Goal: Transaction & Acquisition: Purchase product/service

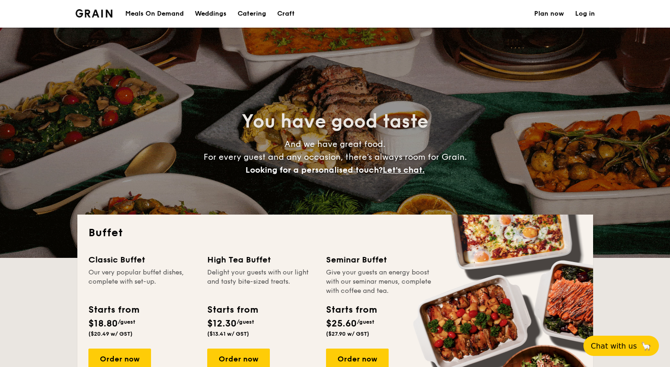
select select
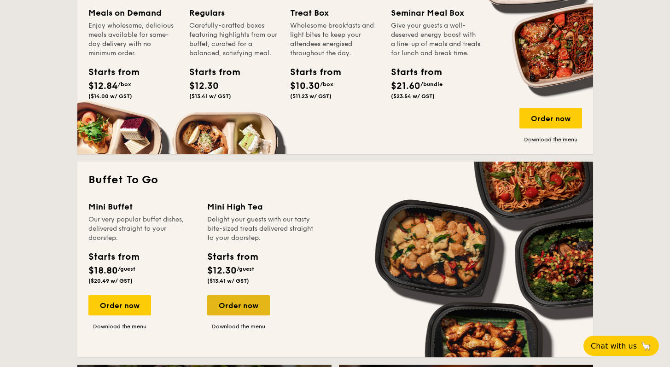
scroll to position [510, 0]
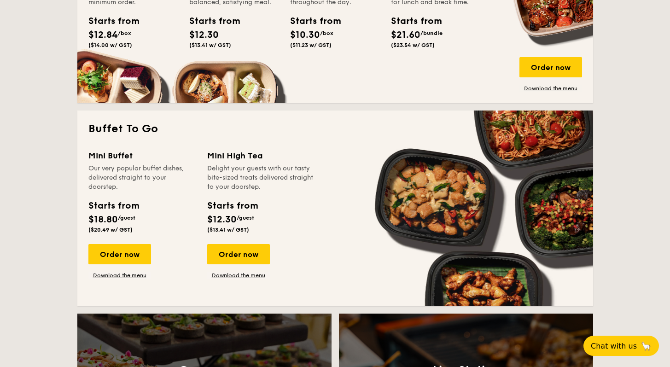
drag, startPoint x: 123, startPoint y: 253, endPoint x: 127, endPoint y: 284, distance: 31.2
click at [128, 285] on div "Mini Buffet Our very popular buffet dishes, delivered straight to your doorstep…" at bounding box center [335, 222] width 494 height 146
click at [240, 276] on link "Download the menu" at bounding box center [238, 275] width 63 height 7
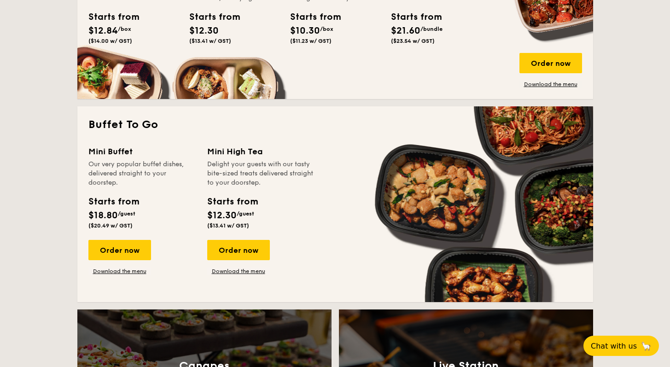
scroll to position [435, 0]
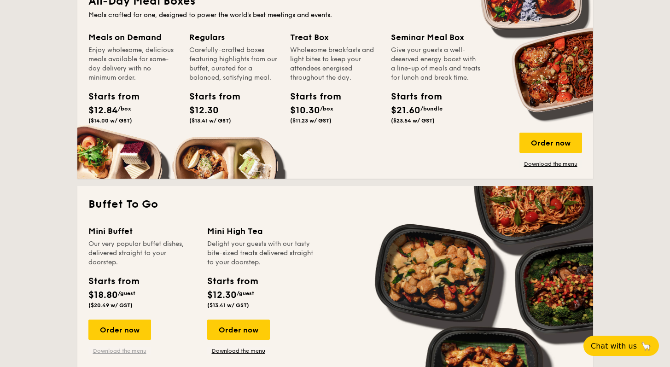
click at [117, 352] on link "Download the menu" at bounding box center [119, 350] width 63 height 7
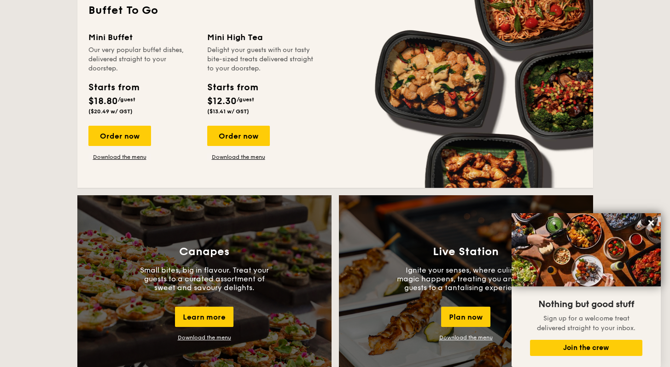
scroll to position [630, 0]
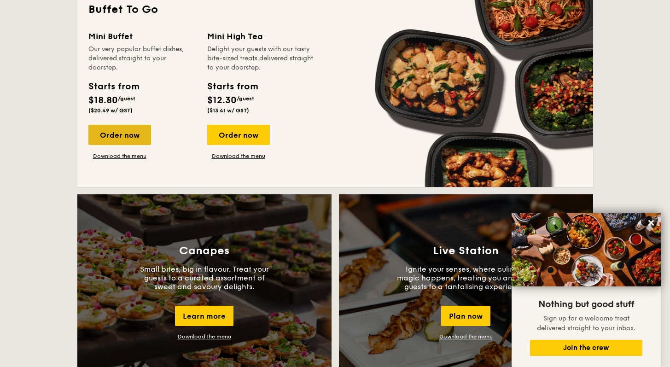
click at [124, 140] on div "Order now" at bounding box center [119, 135] width 63 height 20
